Goal: Find specific page/section: Find specific page/section

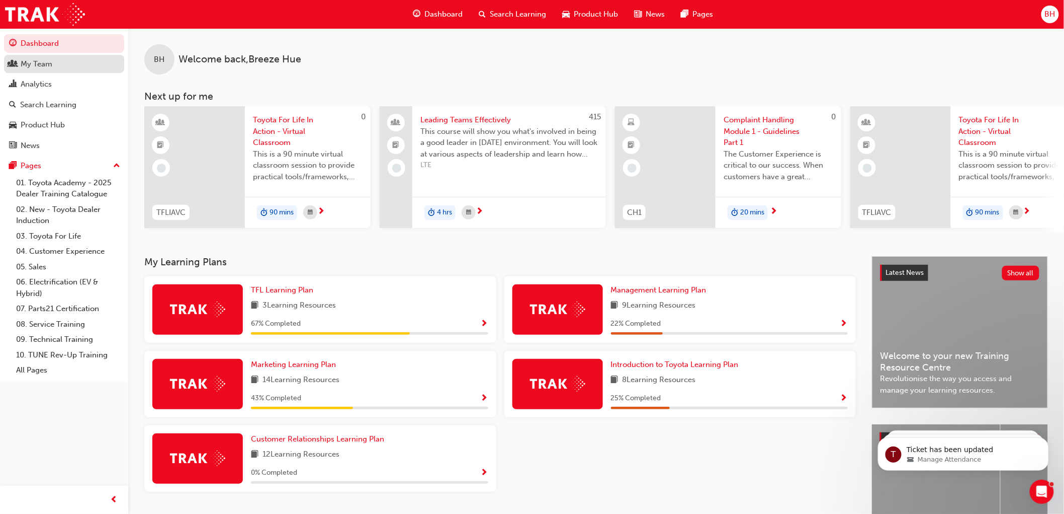
click at [57, 68] on div "My Team" at bounding box center [64, 64] width 110 height 13
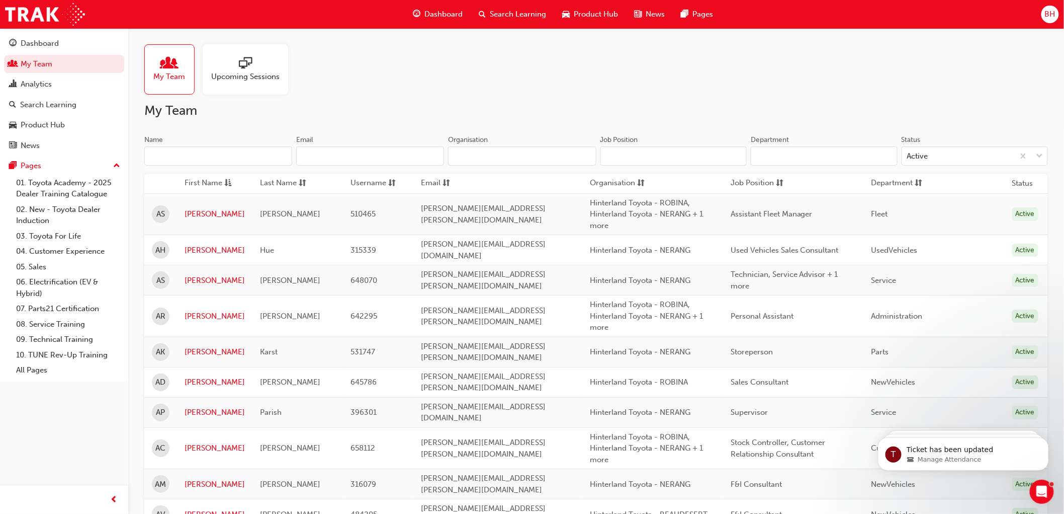
click at [180, 161] on input "Name" at bounding box center [218, 155] width 148 height 19
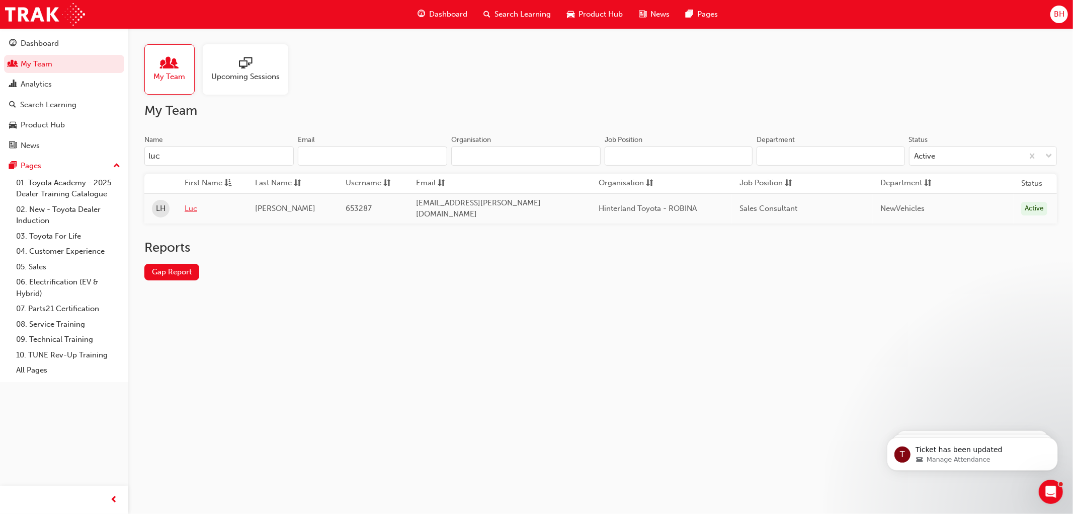
type input "luc"
click at [194, 206] on link "Luc" at bounding box center [212, 209] width 55 height 12
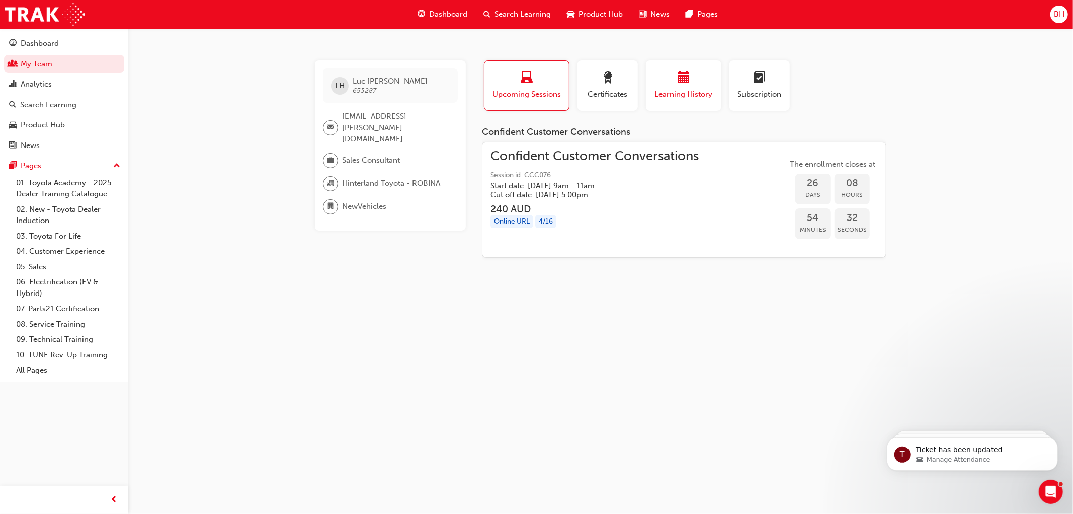
click at [678, 86] on div "button" at bounding box center [683, 79] width 60 height 16
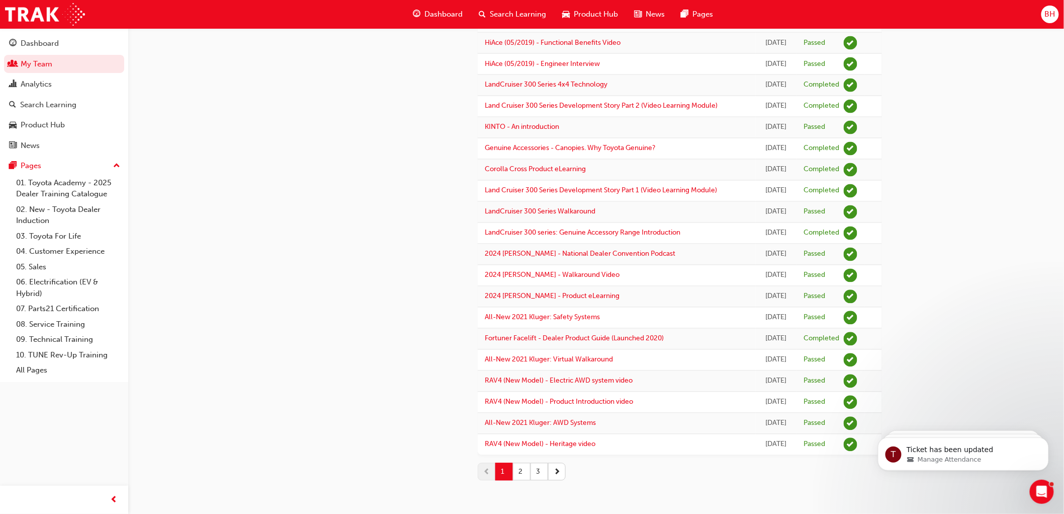
scroll to position [894, 0]
click at [521, 480] on button "2" at bounding box center [522, 472] width 18 height 18
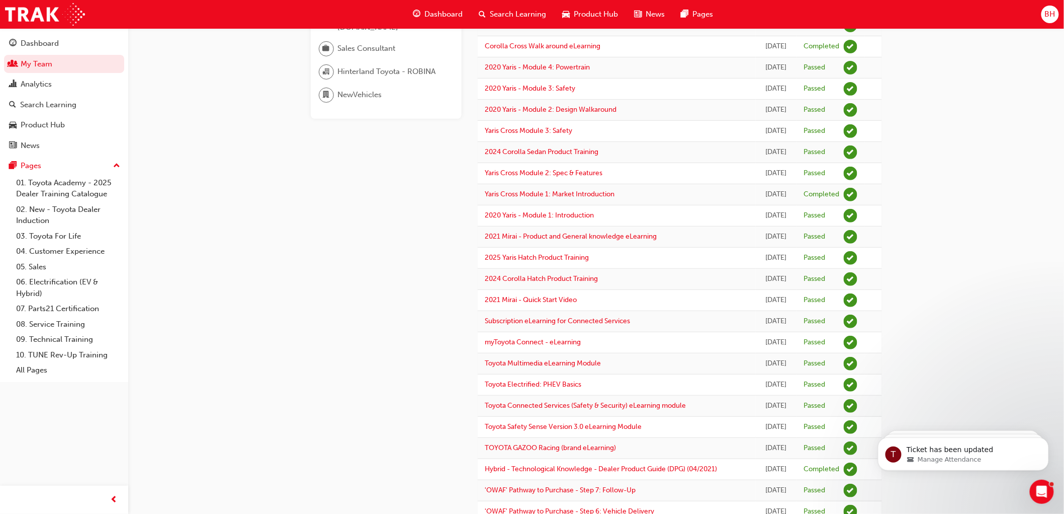
scroll to position [168, 0]
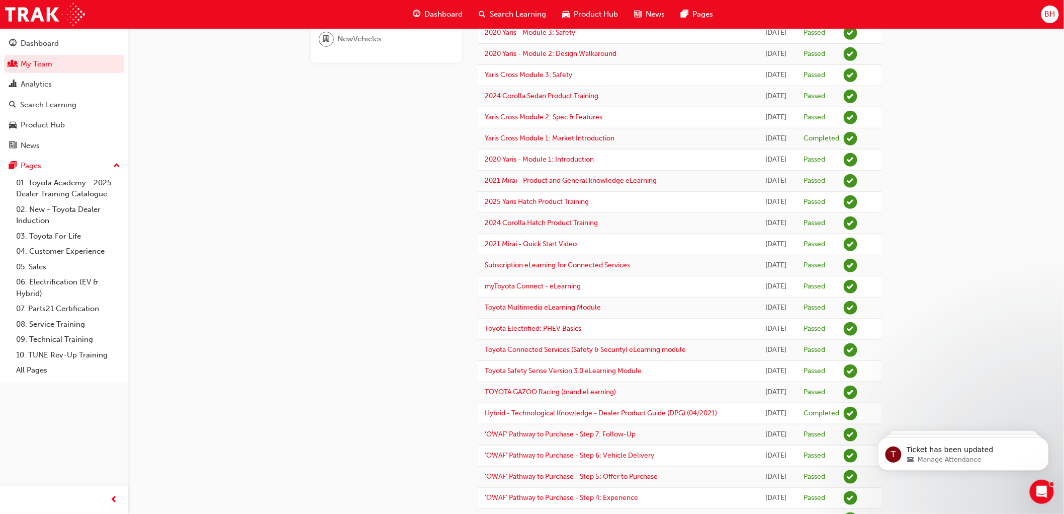
click at [334, 418] on div "LH [PERSON_NAME] 653287 [EMAIL_ADDRESS][PERSON_NAME][DOMAIN_NAME] Sales Consult…" at bounding box center [394, 471] width 167 height 1156
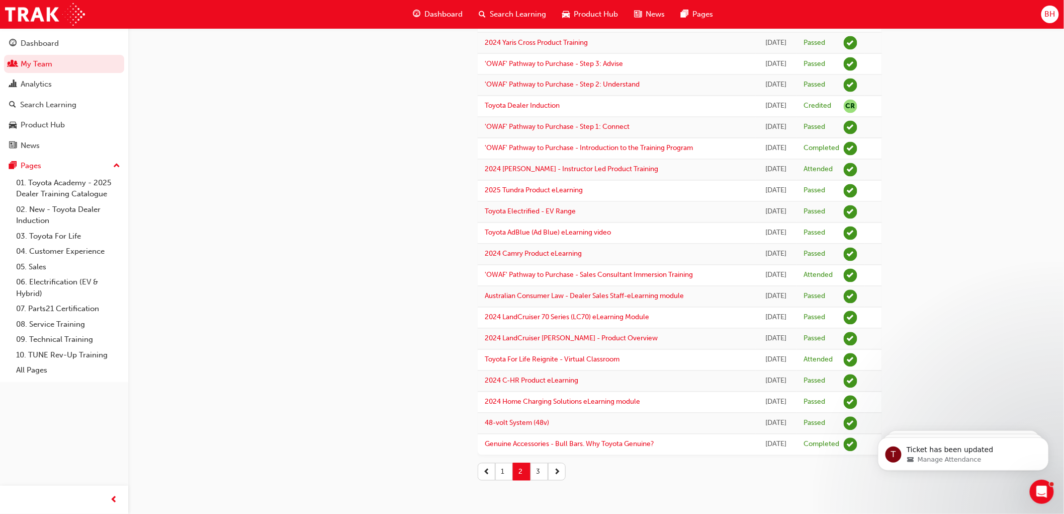
scroll to position [938, 0]
click at [508, 471] on button "1" at bounding box center [504, 472] width 18 height 18
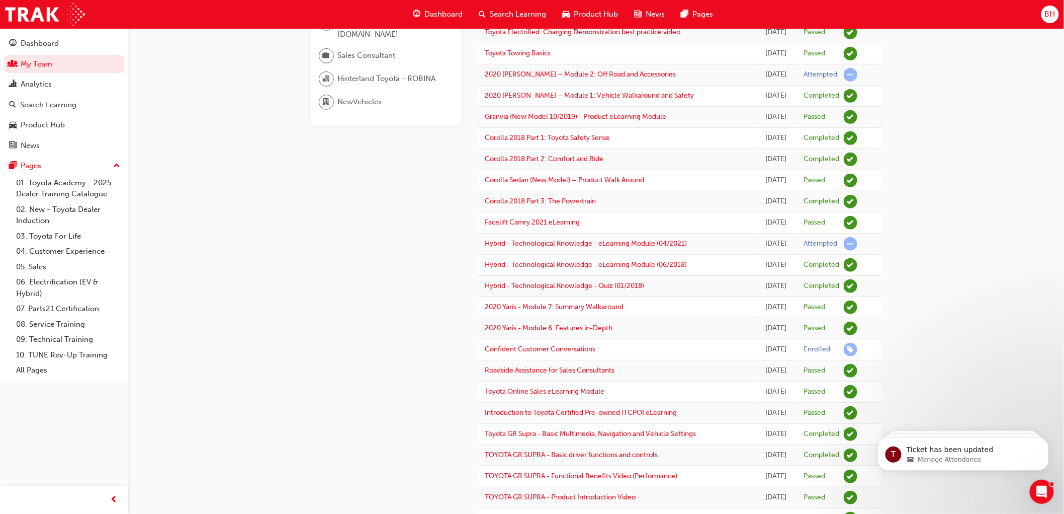
scroll to position [0, 0]
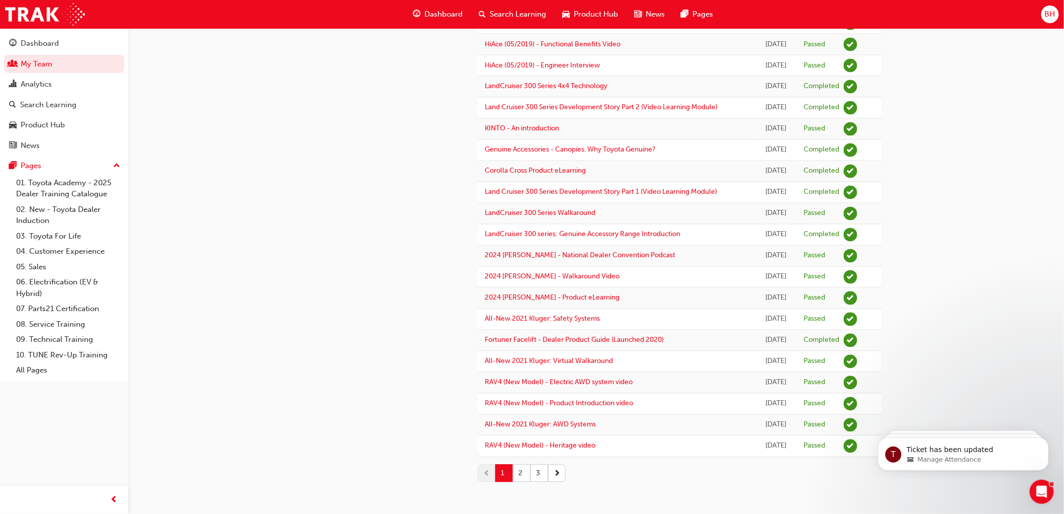
scroll to position [894, 0]
click at [522, 480] on button "2" at bounding box center [522, 472] width 18 height 18
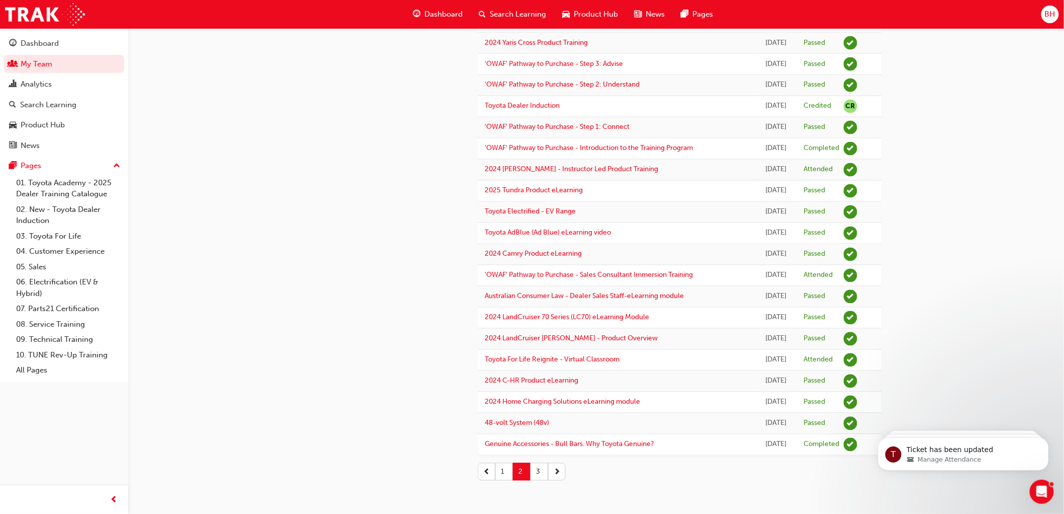
scroll to position [938, 0]
click at [504, 471] on button "1" at bounding box center [504, 472] width 18 height 18
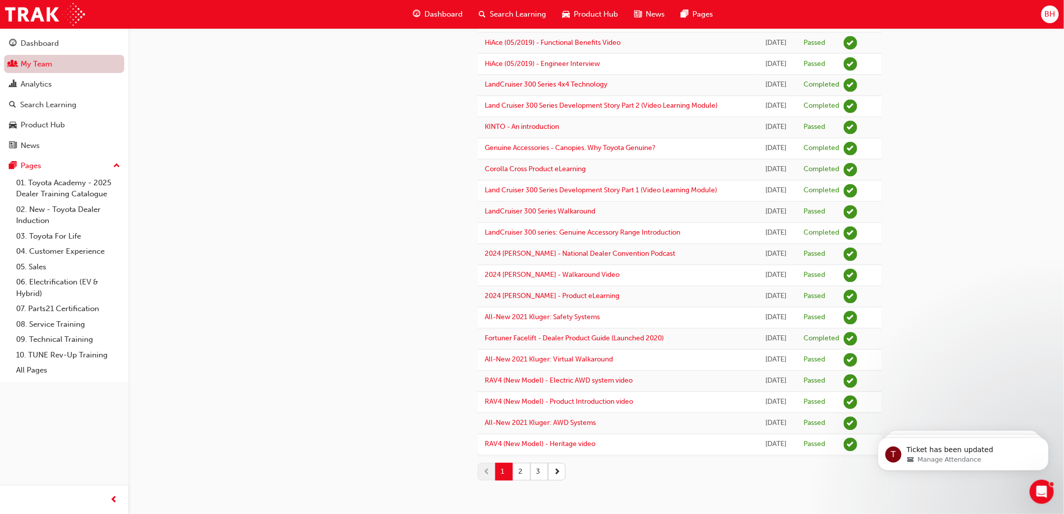
click at [27, 64] on link "My Team" at bounding box center [64, 64] width 120 height 19
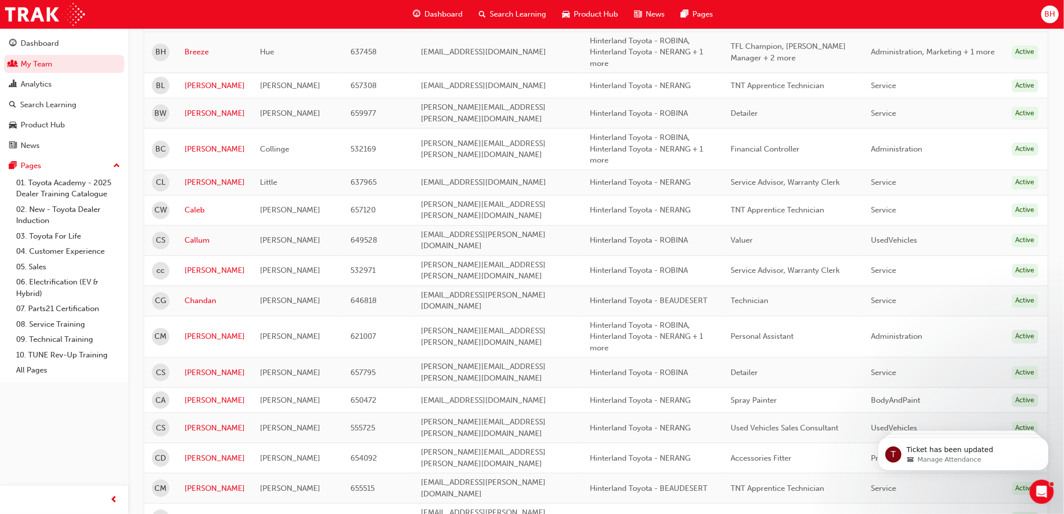
scroll to position [73, 0]
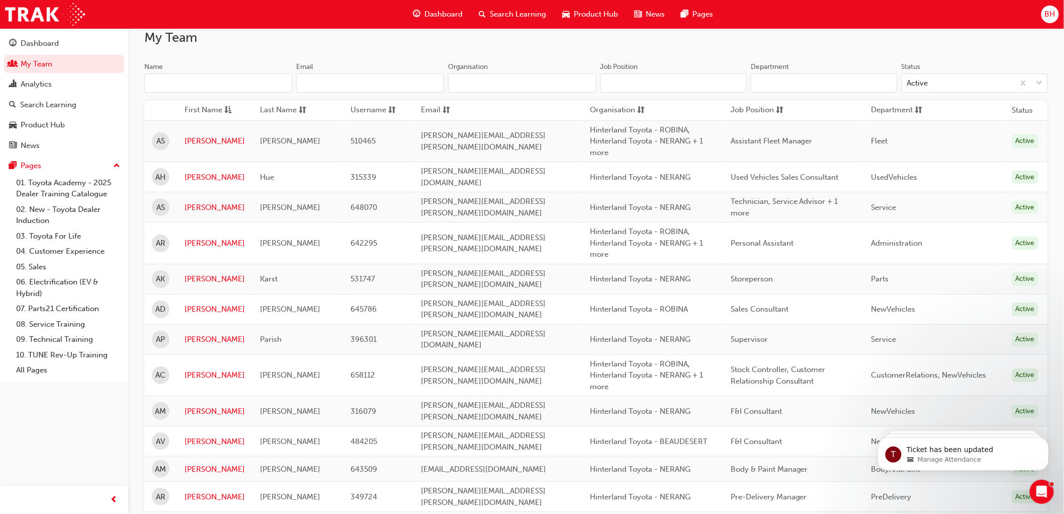
click at [182, 93] on input "Name" at bounding box center [218, 82] width 148 height 19
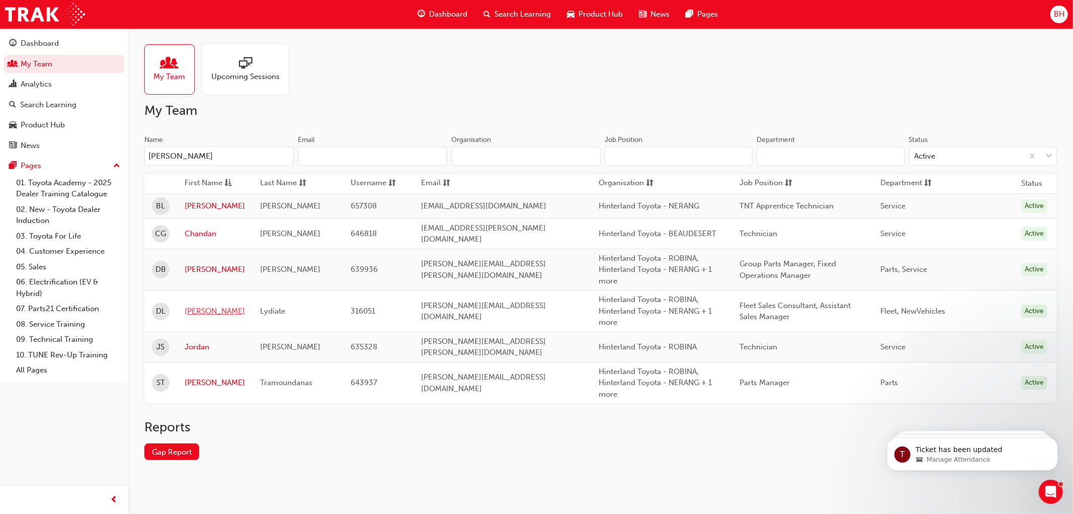
type input "[PERSON_NAME]"
click at [196, 308] on link "[PERSON_NAME]" at bounding box center [215, 311] width 60 height 12
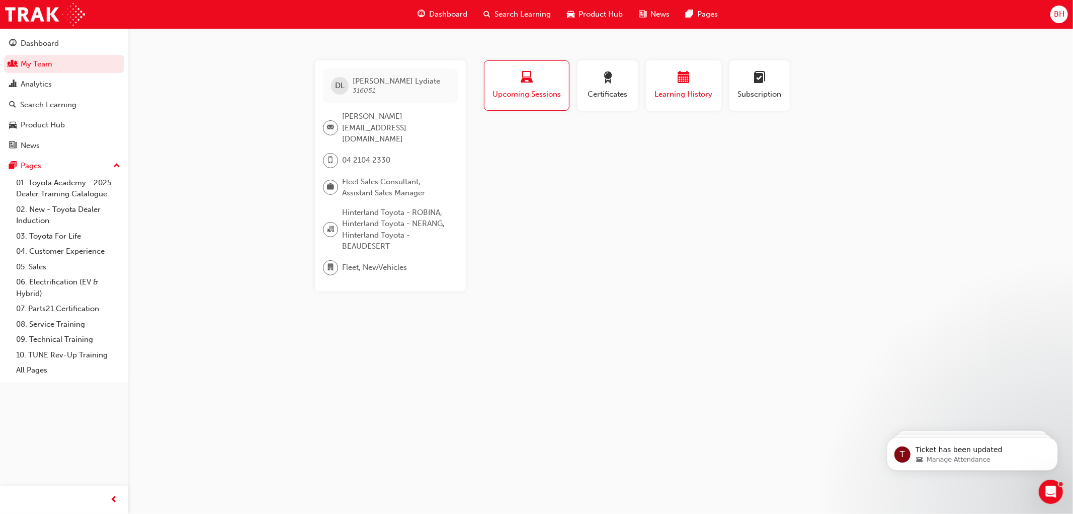
click at [686, 75] on span "calendar-icon" at bounding box center [684, 78] width 12 height 14
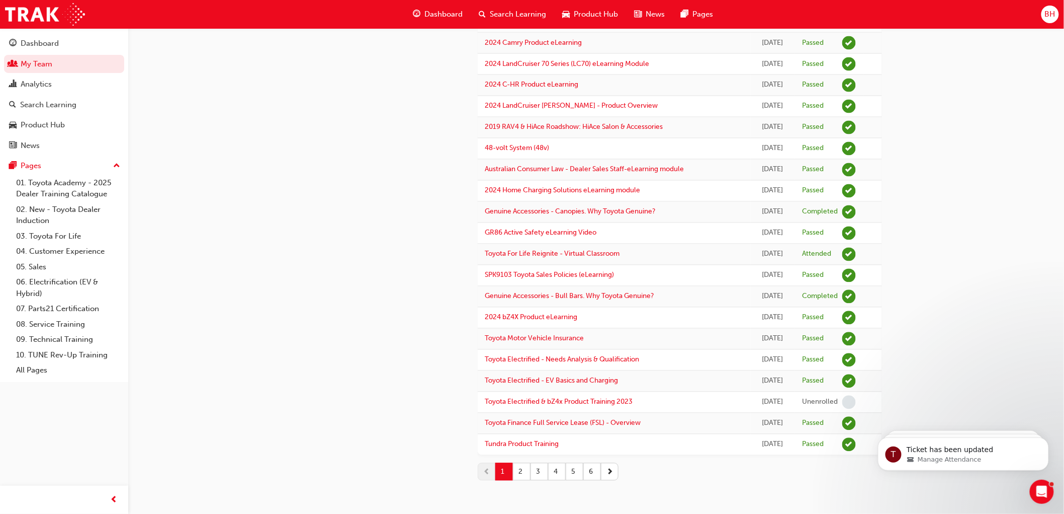
scroll to position [730, 0]
click at [526, 471] on button "2" at bounding box center [522, 472] width 18 height 18
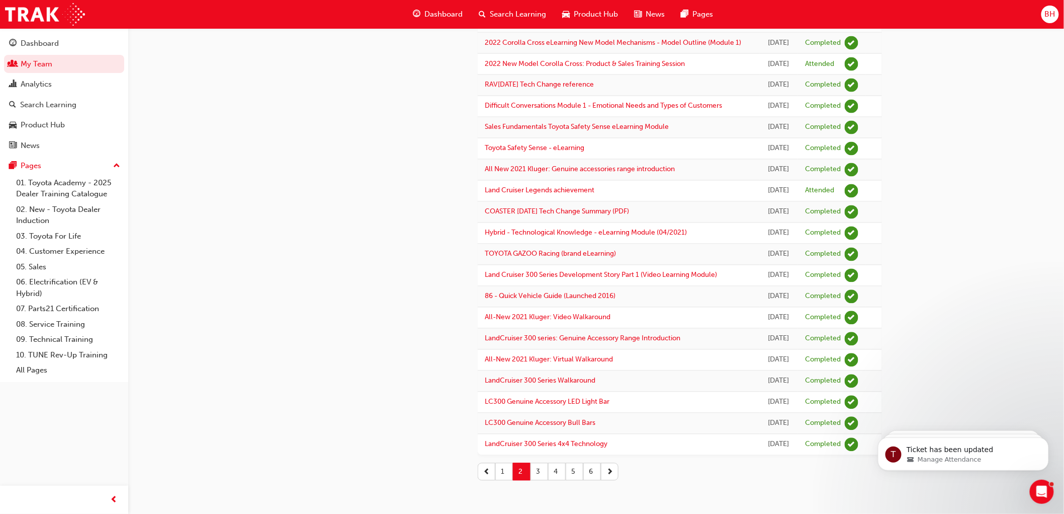
scroll to position [911, 0]
click at [509, 475] on button "1" at bounding box center [504, 472] width 18 height 18
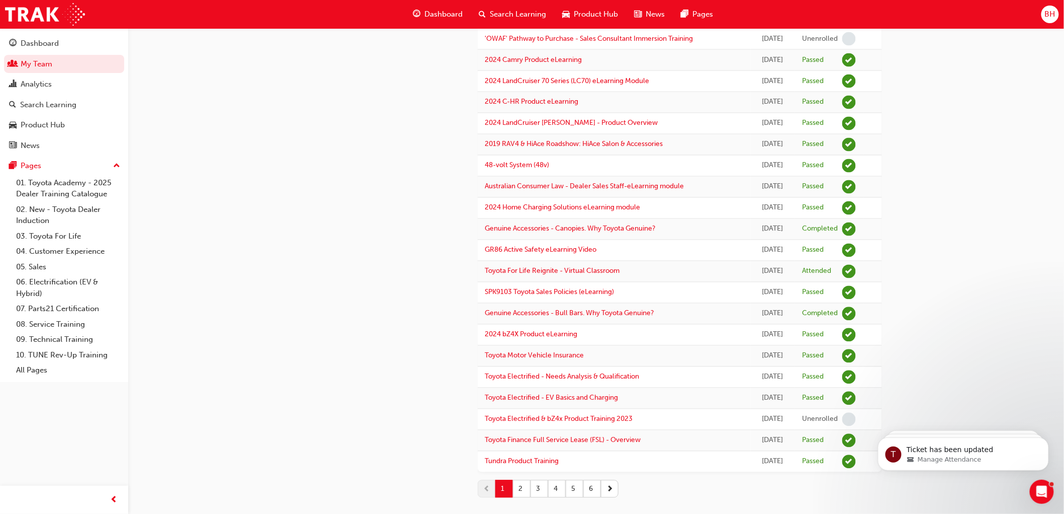
scroll to position [730, 0]
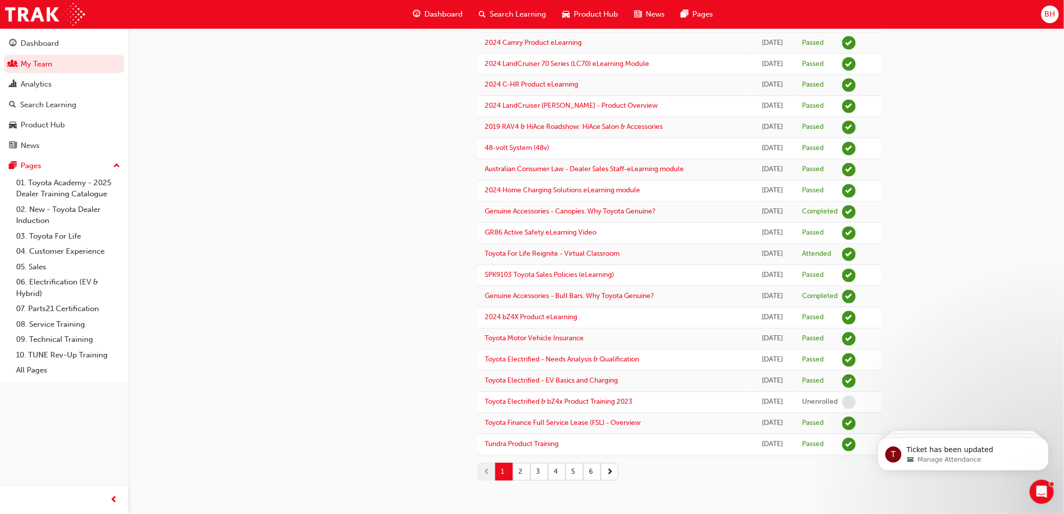
click at [44, 62] on link "My Team" at bounding box center [64, 64] width 120 height 19
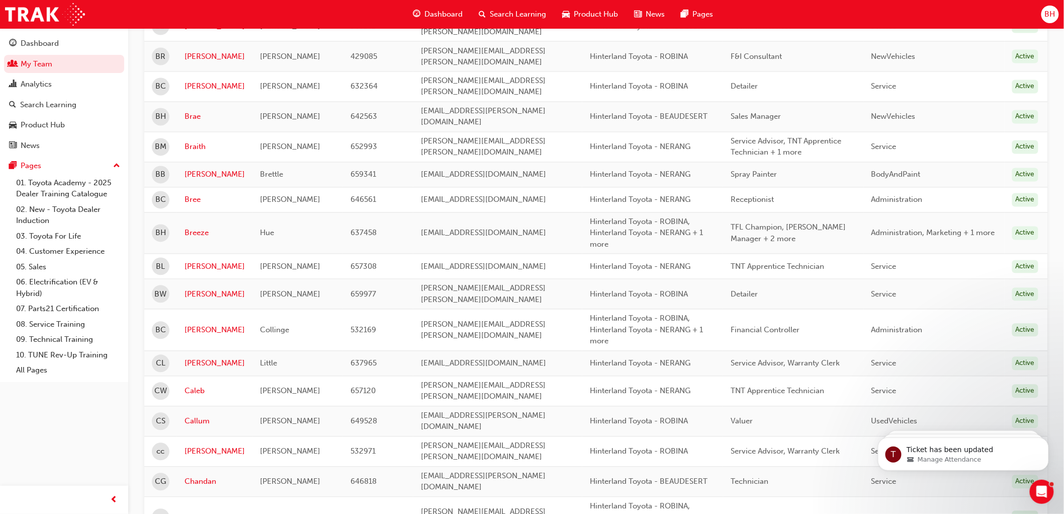
click at [180, 153] on div "Name Email Organisation Job Position Department Status Active First Name Last N…" at bounding box center [596, 241] width 904 height 1674
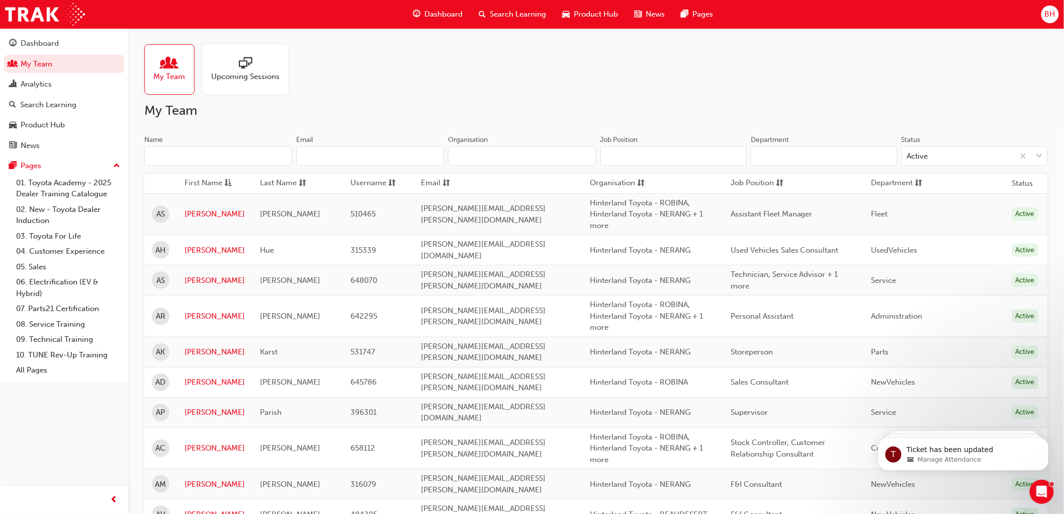
click at [176, 161] on input "Name" at bounding box center [218, 155] width 148 height 19
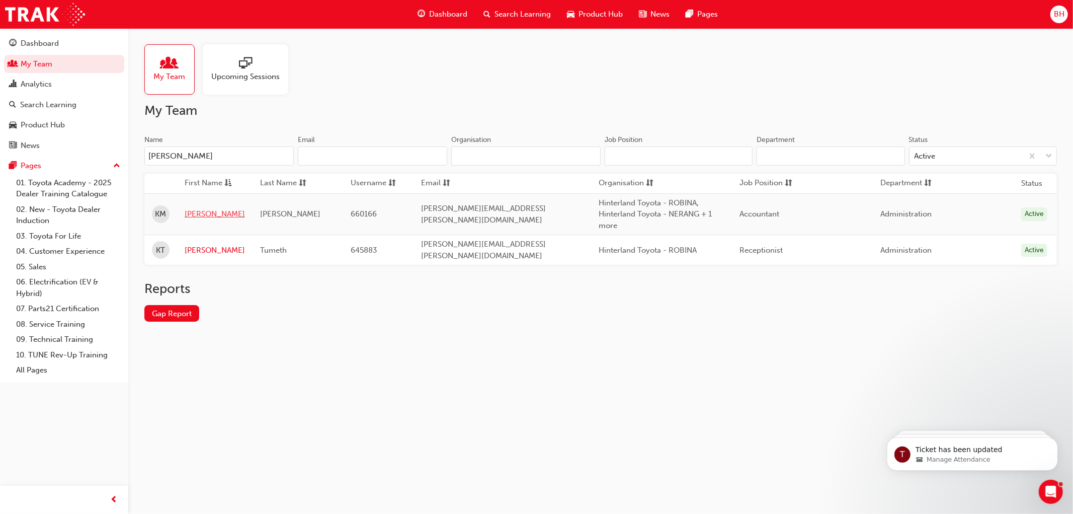
type input "[PERSON_NAME]"
click at [193, 214] on link "[PERSON_NAME]" at bounding box center [215, 214] width 60 height 12
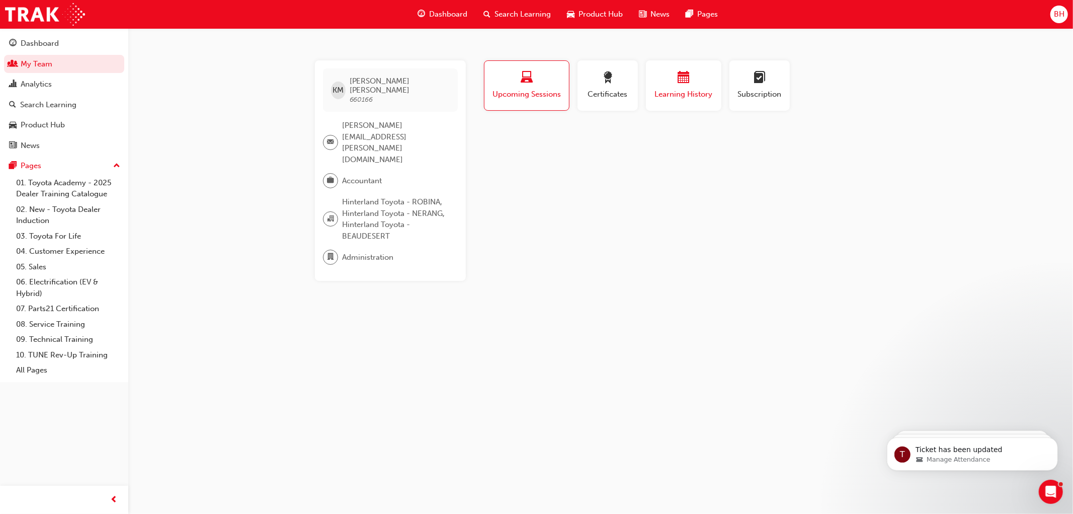
click at [661, 86] on div "button" at bounding box center [683, 79] width 60 height 16
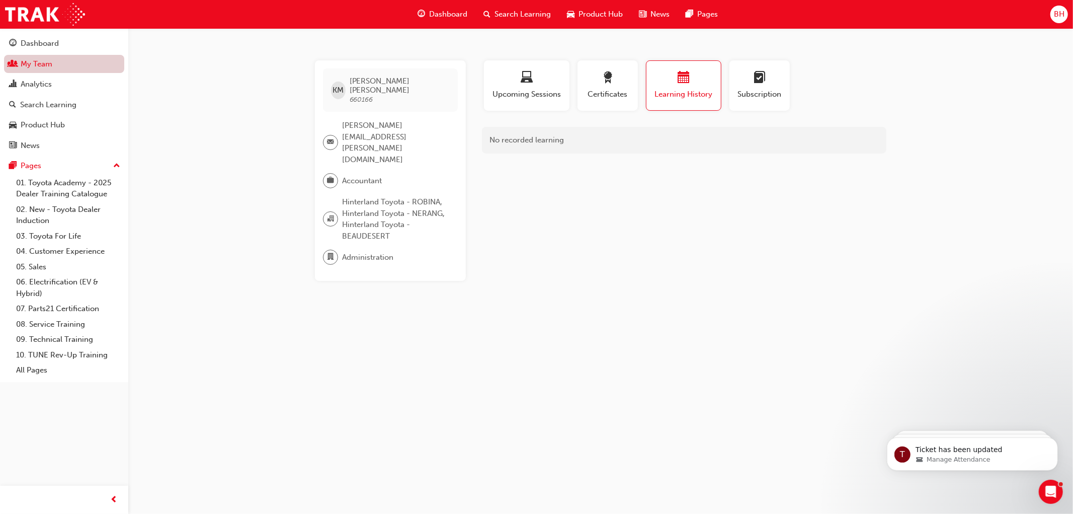
click at [44, 63] on link "My Team" at bounding box center [64, 64] width 120 height 19
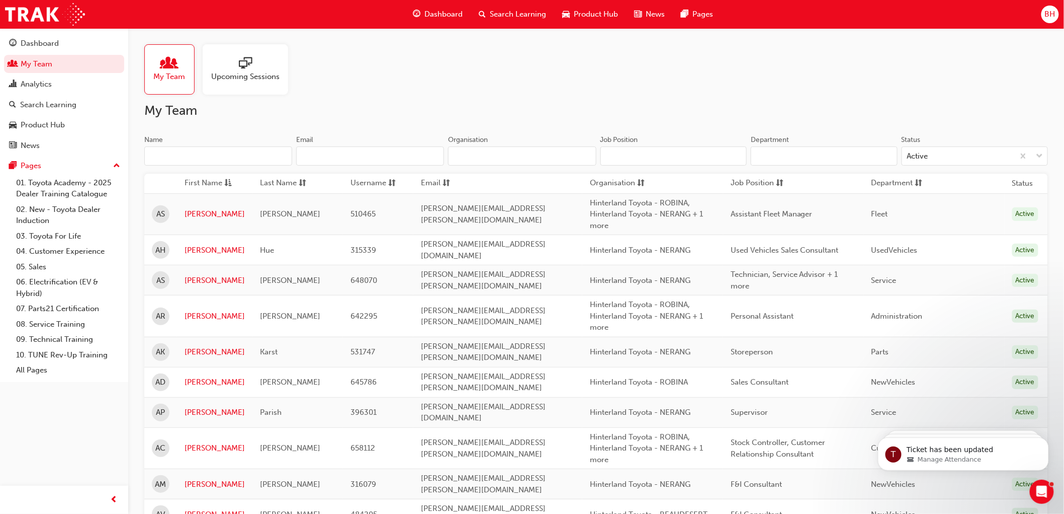
click at [213, 161] on input "Name" at bounding box center [218, 155] width 148 height 19
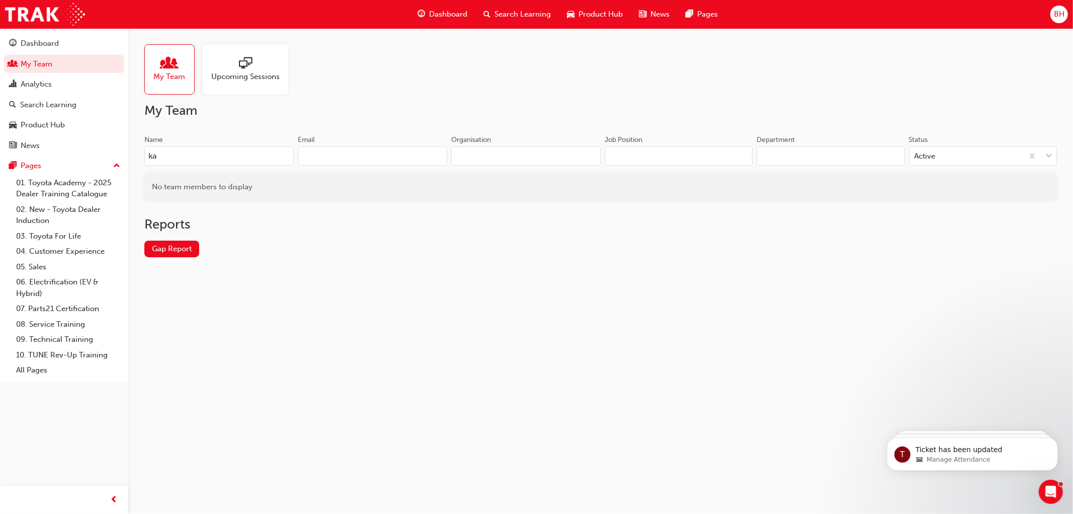
type input "k"
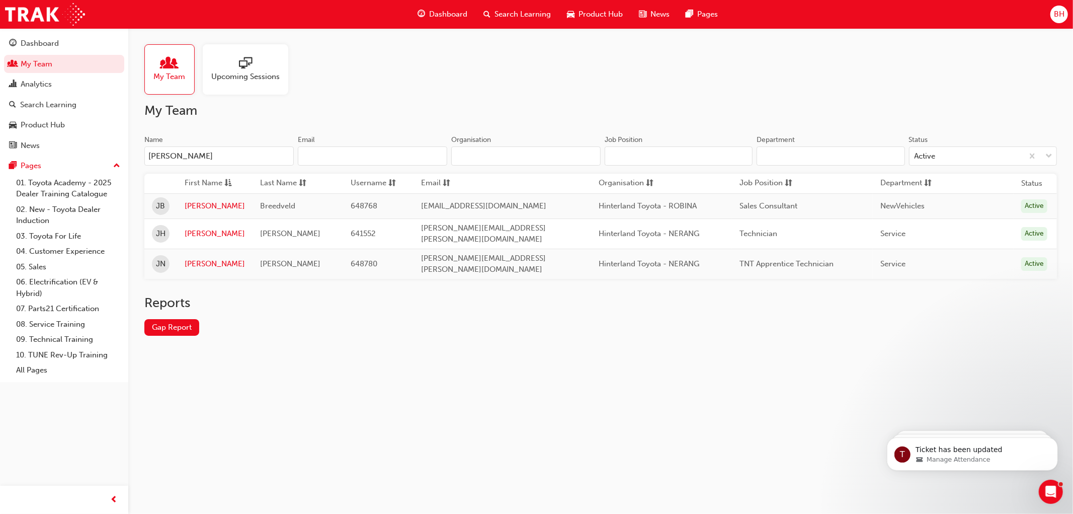
type input "[PERSON_NAME]"
click at [200, 209] on link "[PERSON_NAME]" at bounding box center [215, 206] width 60 height 12
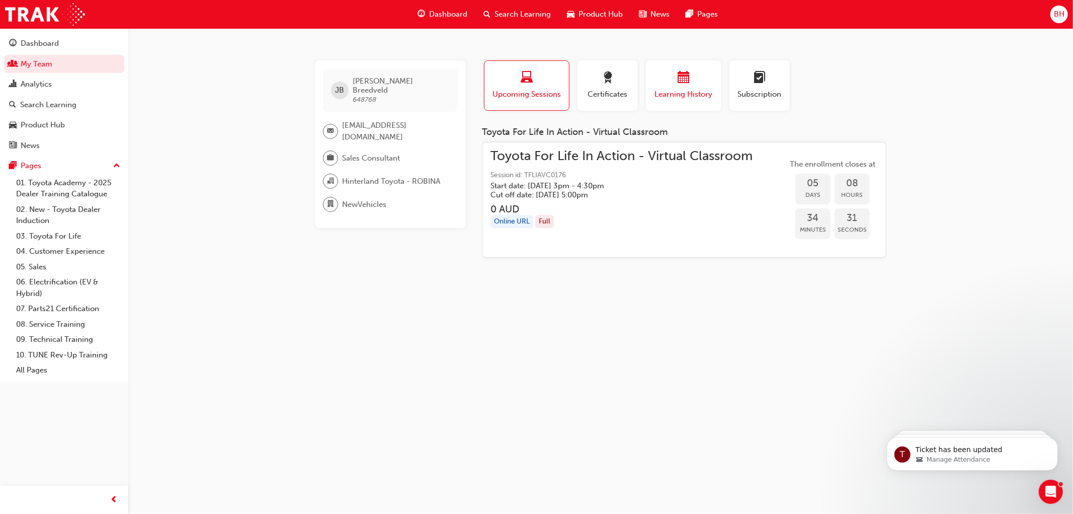
click at [678, 92] on span "Learning History" at bounding box center [683, 95] width 60 height 12
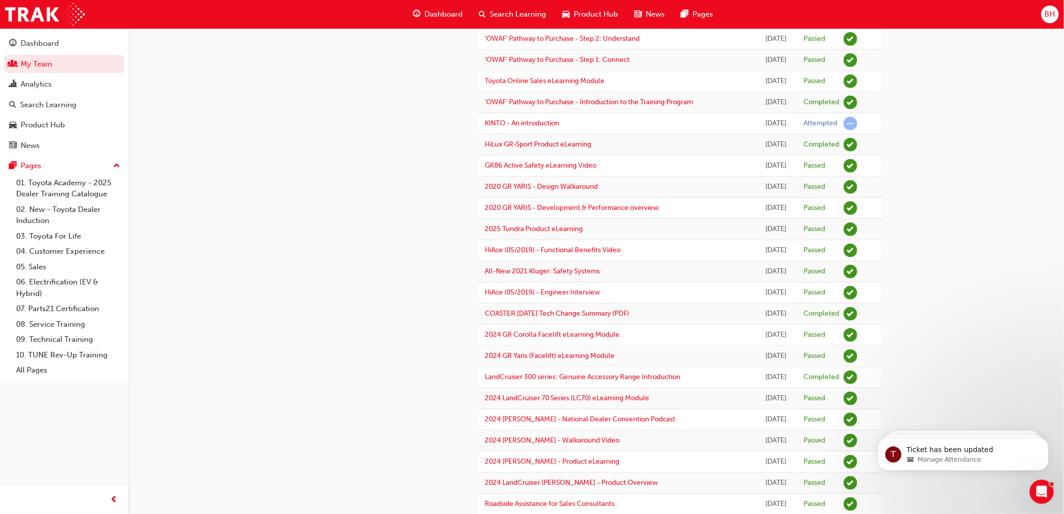
scroll to position [223, 0]
